Goal: Check status: Check status

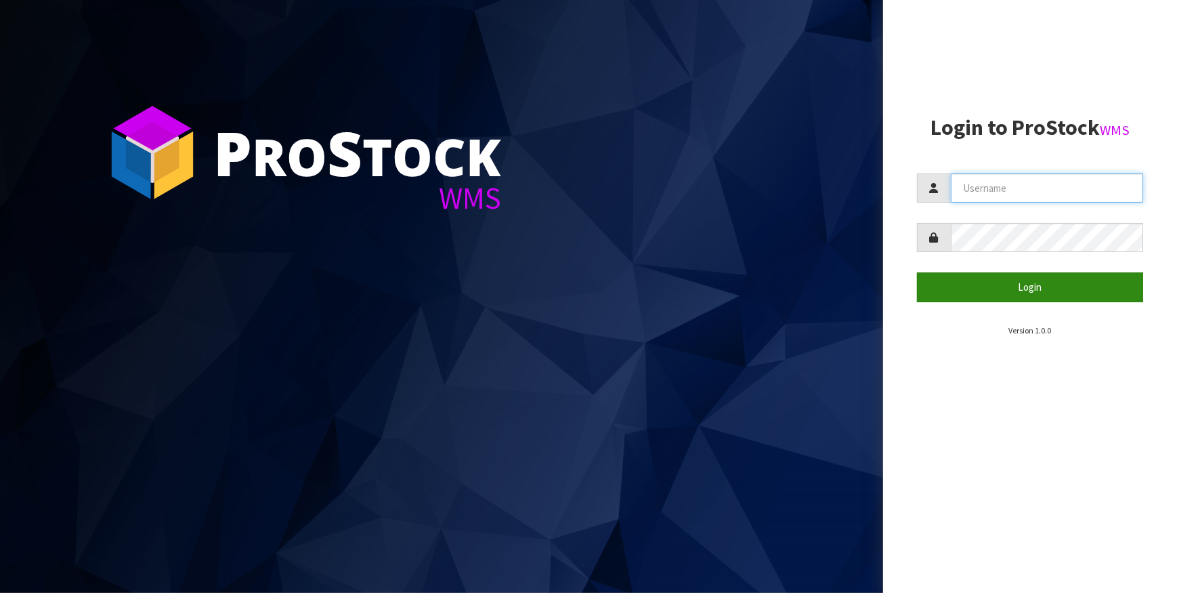
type input "IMAGING"
click at [1072, 286] on button "Login" at bounding box center [1030, 286] width 227 height 29
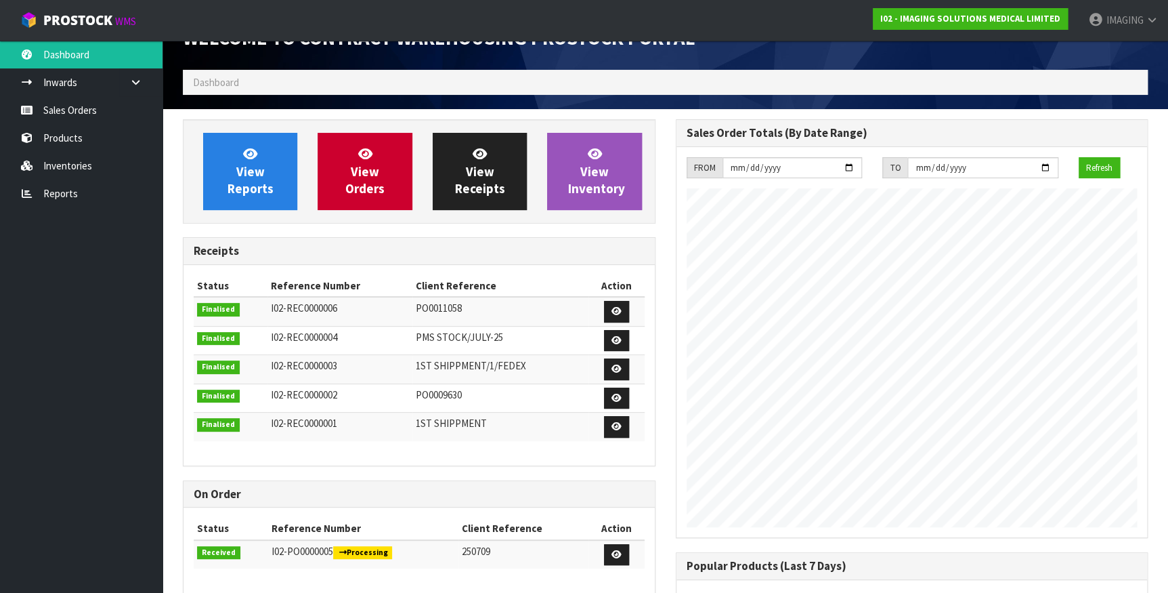
scroll to position [61, 0]
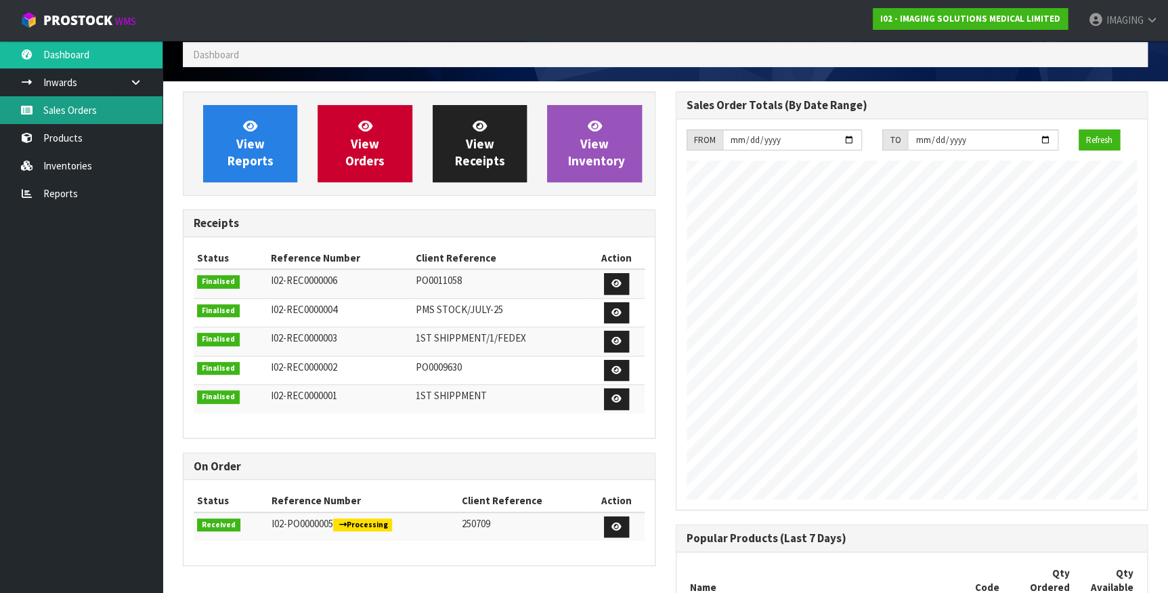
click at [61, 110] on link "Sales Orders" at bounding box center [81, 110] width 163 height 28
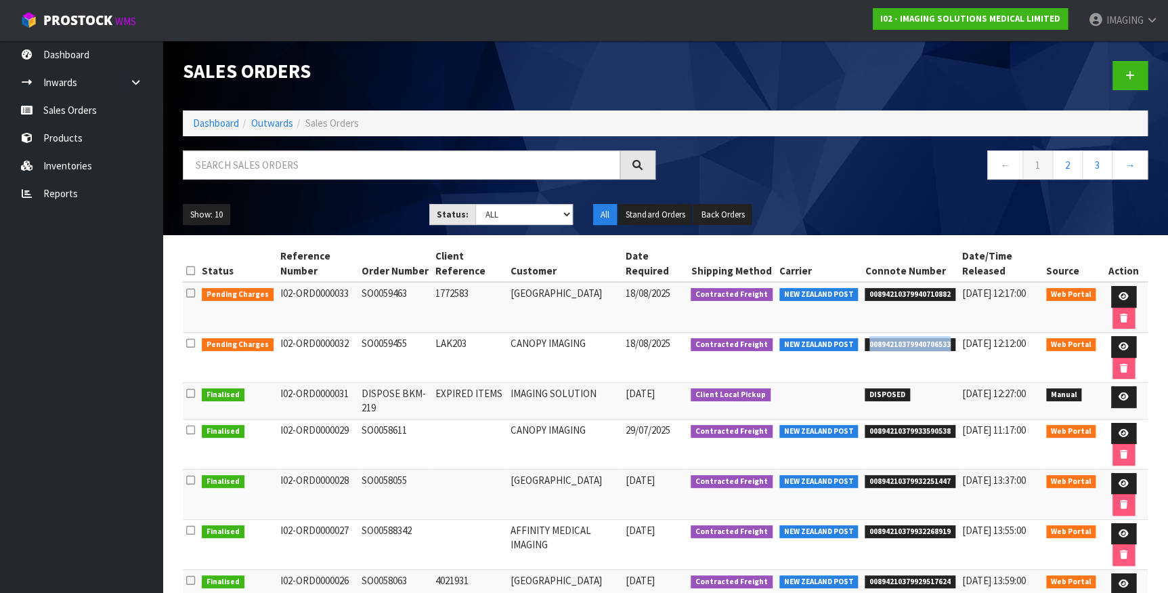
drag, startPoint x: 945, startPoint y: 341, endPoint x: 864, endPoint y: 341, distance: 80.6
click at [865, 341] on span "00894210379940706533" at bounding box center [910, 345] width 91 height 14
copy span "00894210379940706533"
drag, startPoint x: 408, startPoint y: 293, endPoint x: 360, endPoint y: 292, distance: 48.8
click at [360, 292] on td "SO0059463" at bounding box center [395, 307] width 74 height 51
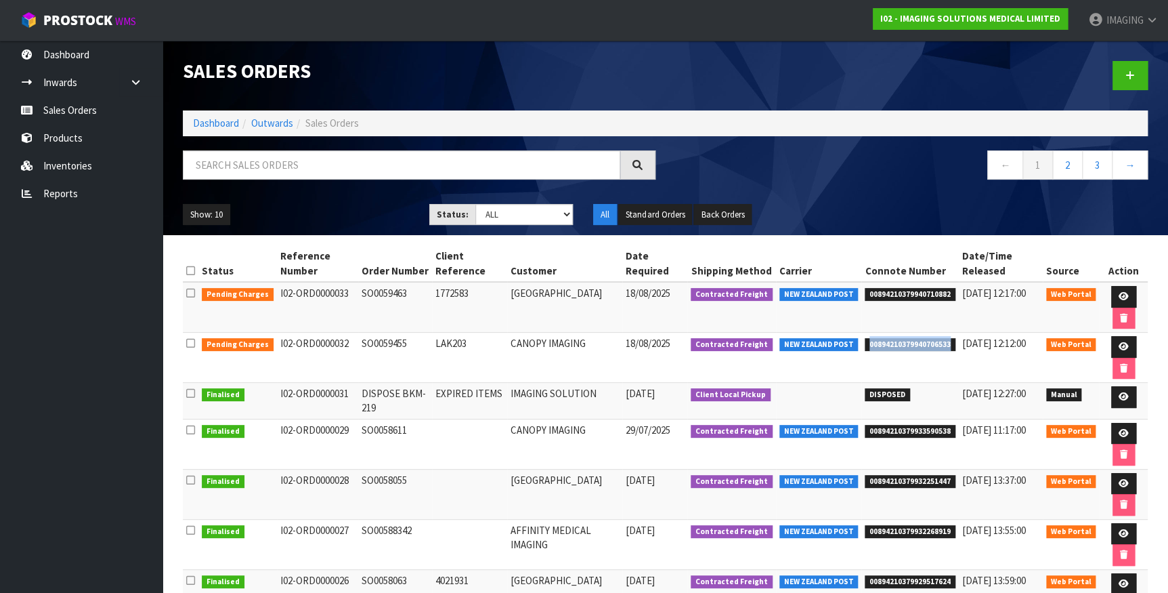
copy td "SO0059463"
drag, startPoint x: 1005, startPoint y: 66, endPoint x: 1029, endPoint y: 56, distance: 25.8
click at [1005, 66] on div at bounding box center [912, 76] width 493 height 70
